Goal: Task Accomplishment & Management: Complete application form

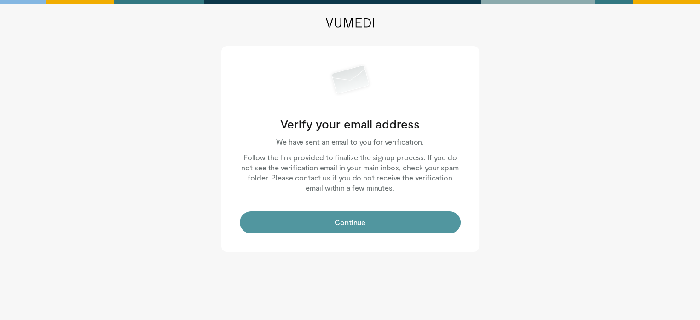
click at [308, 222] on button "Continue" at bounding box center [350, 222] width 221 height 22
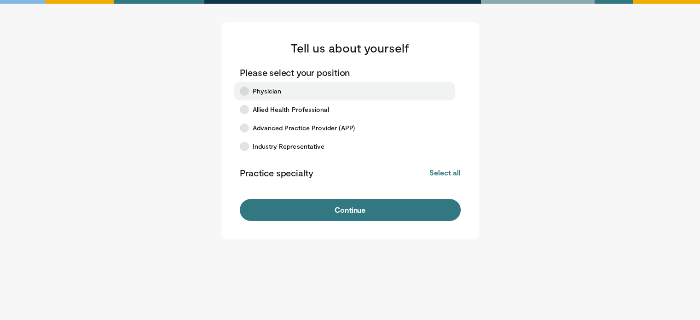
click at [262, 93] on span "Physician" at bounding box center [267, 91] width 29 height 9
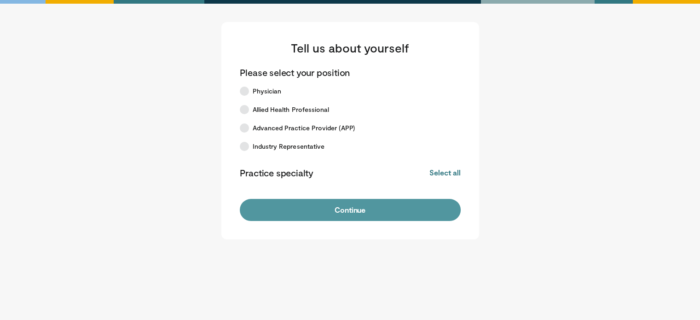
click at [406, 218] on button "Continue" at bounding box center [350, 210] width 221 height 22
click at [357, 213] on button "Continue" at bounding box center [350, 210] width 221 height 22
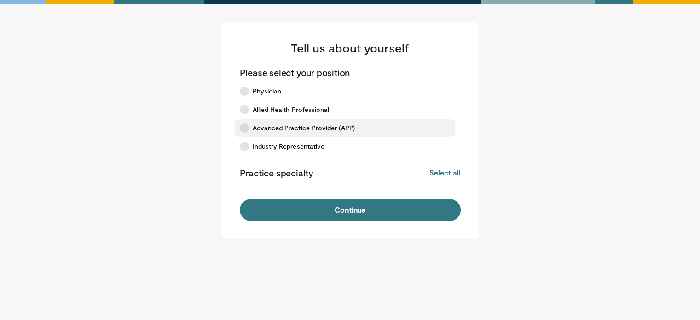
click at [286, 124] on span "Advanced Practice Provider (APP)" at bounding box center [304, 127] width 102 height 9
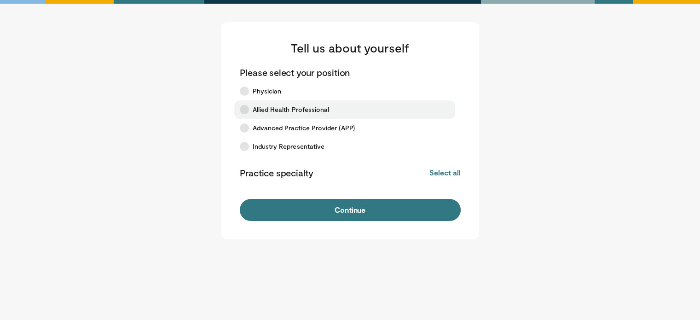
click at [274, 107] on span "Allied Health Professional" at bounding box center [291, 109] width 77 height 9
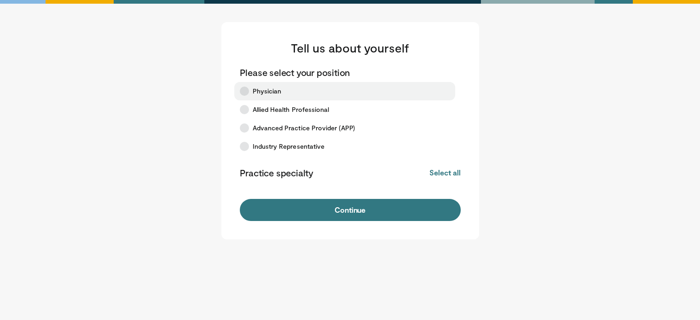
click at [243, 86] on label "Physician" at bounding box center [344, 91] width 221 height 18
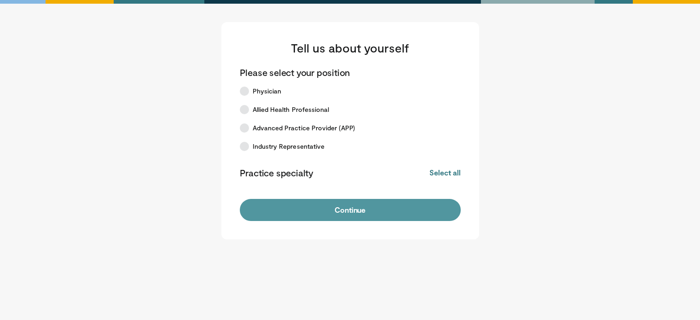
click at [326, 213] on button "Continue" at bounding box center [350, 210] width 221 height 22
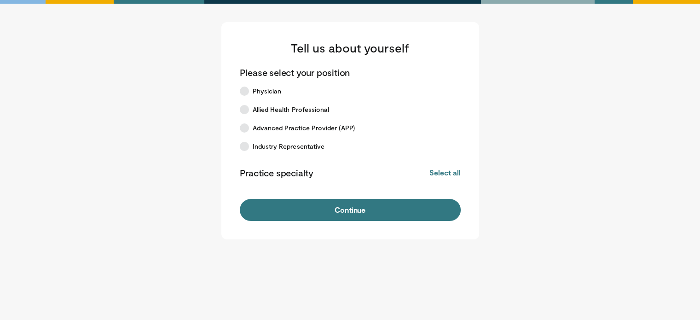
click at [326, 213] on button "Continue" at bounding box center [350, 210] width 221 height 22
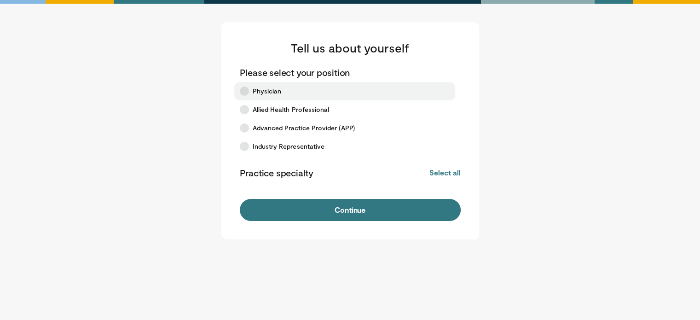
click at [284, 90] on label "Physician" at bounding box center [344, 91] width 221 height 18
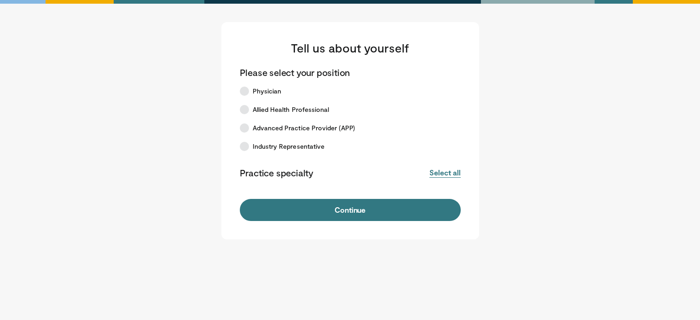
click at [442, 174] on button "Select all" at bounding box center [445, 173] width 31 height 10
click at [442, 174] on button "Deselect all" at bounding box center [440, 173] width 39 height 10
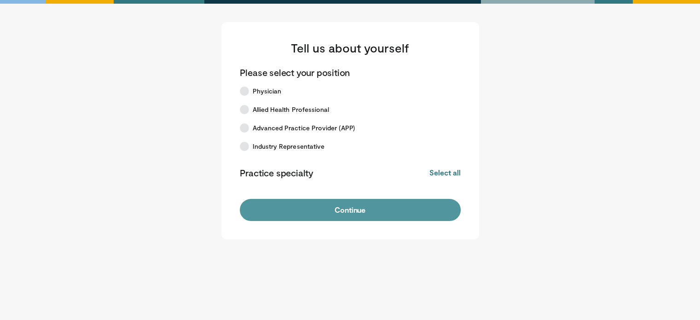
click at [389, 215] on button "Continue" at bounding box center [350, 210] width 221 height 22
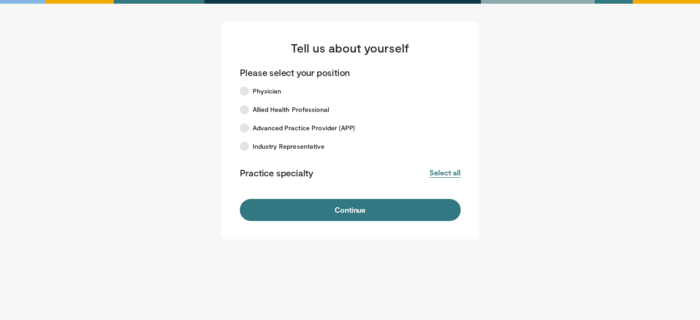
click at [453, 173] on button "Select all" at bounding box center [445, 173] width 31 height 10
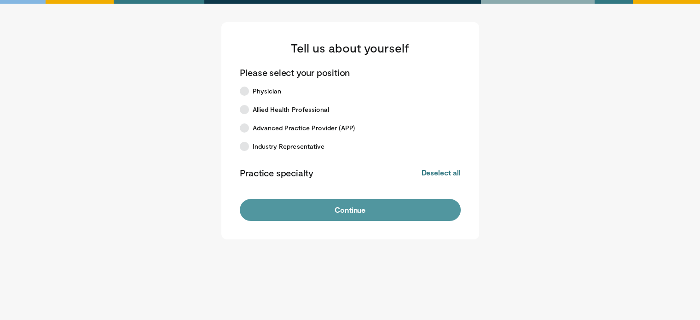
click at [435, 206] on button "Continue" at bounding box center [350, 210] width 221 height 22
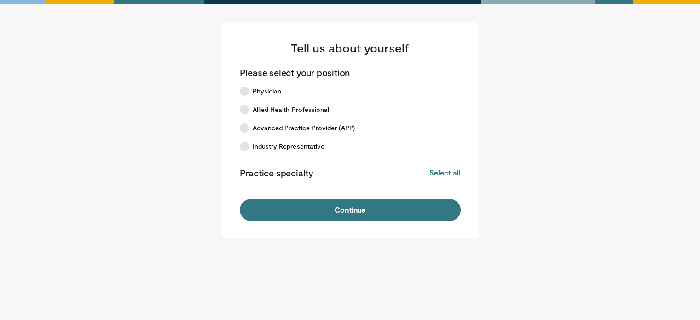
click at [435, 206] on button "Continue" at bounding box center [350, 210] width 221 height 22
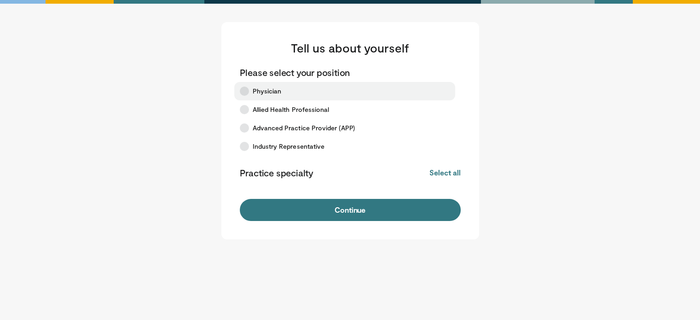
click at [280, 98] on label "Physician" at bounding box center [344, 91] width 221 height 18
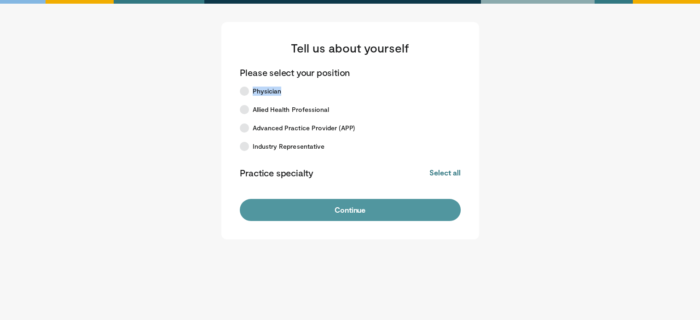
drag, startPoint x: 280, startPoint y: 98, endPoint x: 439, endPoint y: 215, distance: 197.2
click at [439, 215] on button "Continue" at bounding box center [350, 210] width 221 height 22
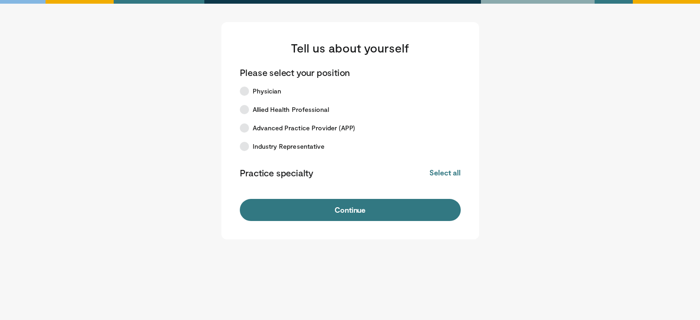
click at [439, 215] on button "Continue" at bounding box center [350, 210] width 221 height 22
drag, startPoint x: 361, startPoint y: 214, endPoint x: 553, endPoint y: 106, distance: 220.2
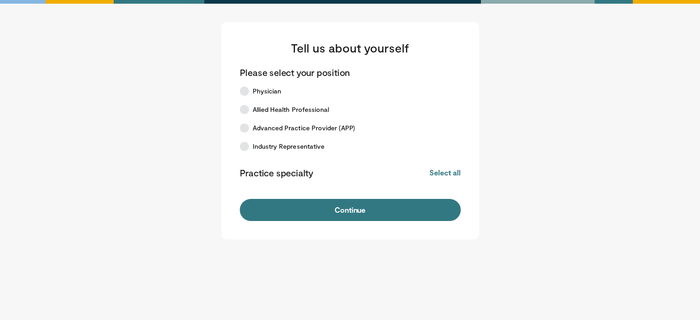
click at [553, 106] on main "Tell us about yourself Please select your position Physician Allied Health Prof…" at bounding box center [350, 130] width 571 height 217
click at [390, 0] on div at bounding box center [350, 2] width 700 height 4
click at [451, 172] on button "Select all" at bounding box center [445, 173] width 31 height 10
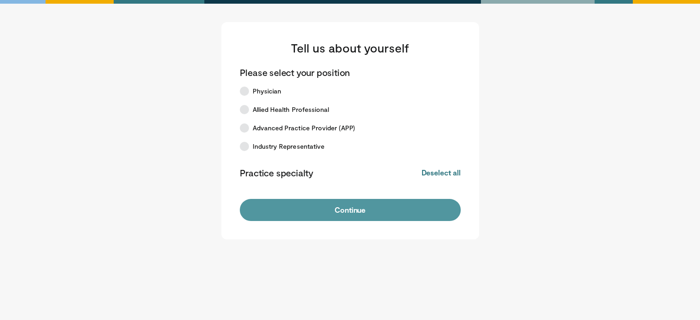
click at [401, 209] on button "Continue" at bounding box center [350, 210] width 221 height 22
click at [400, 204] on button "Continue" at bounding box center [350, 210] width 221 height 22
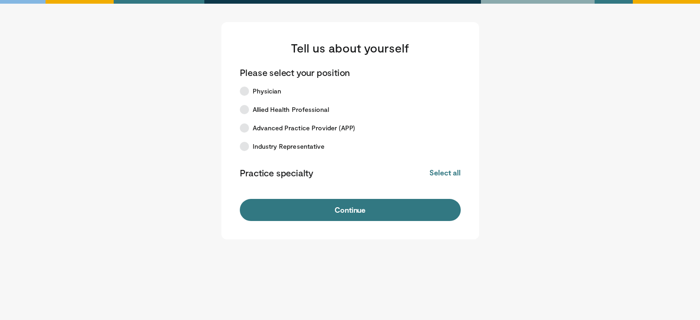
click at [400, 204] on button "Continue" at bounding box center [350, 210] width 221 height 22
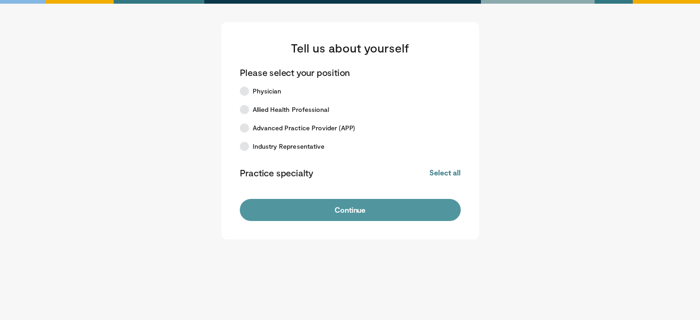
drag, startPoint x: 0, startPoint y: 0, endPoint x: 392, endPoint y: 201, distance: 440.5
click at [398, 204] on button "Continue" at bounding box center [350, 210] width 221 height 22
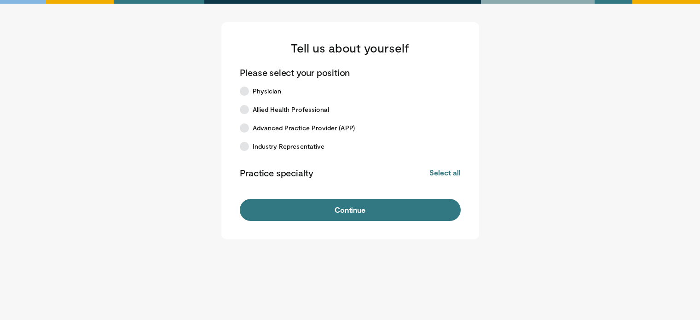
click at [392, 201] on button "Continue" at bounding box center [350, 210] width 221 height 22
